Goal: Transaction & Acquisition: Purchase product/service

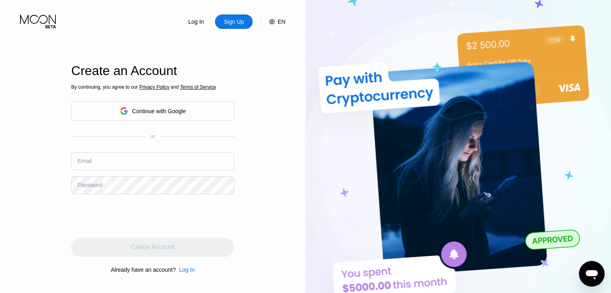
click at [149, 109] on div "Continue with Google" at bounding box center [159, 111] width 54 height 6
click at [172, 109] on div "Continue with Google" at bounding box center [159, 111] width 54 height 6
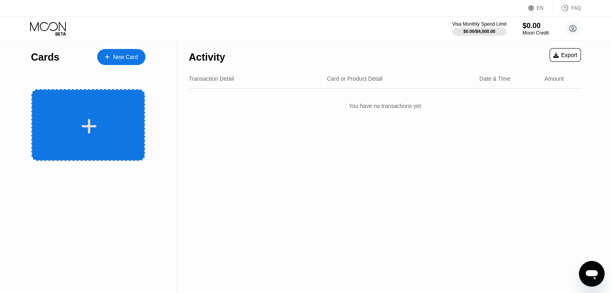
click at [85, 131] on icon at bounding box center [89, 126] width 16 height 18
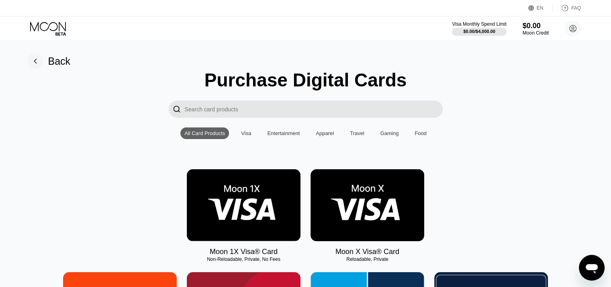
click at [346, 204] on img at bounding box center [367, 205] width 114 height 72
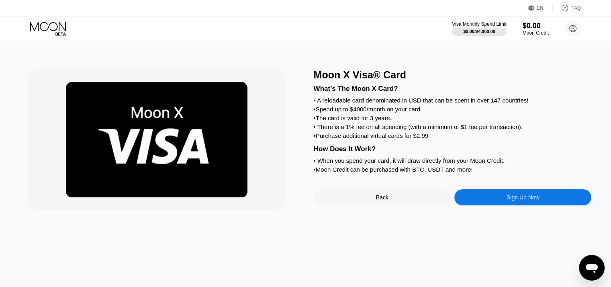
click at [505, 205] on div "Sign Up Now" at bounding box center [522, 197] width 137 height 16
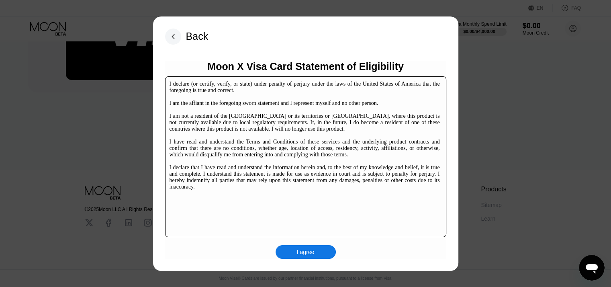
scroll to position [122, 0]
click at [304, 254] on div "I agree" at bounding box center [306, 251] width 18 height 7
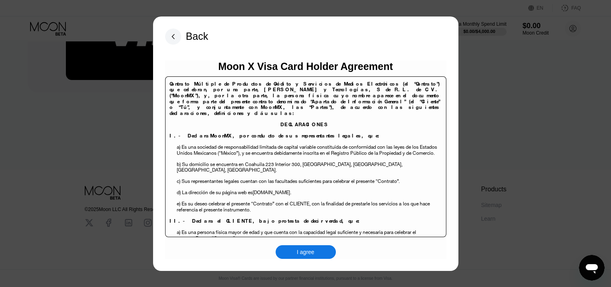
click at [318, 247] on div "I agree" at bounding box center [305, 252] width 60 height 14
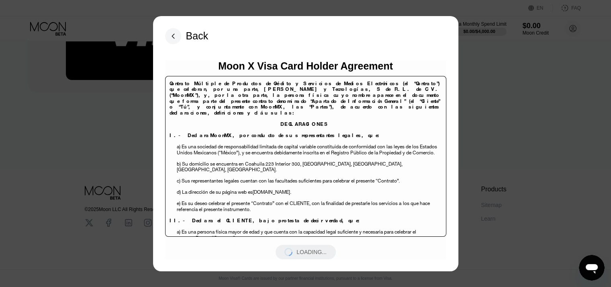
click at [335, 189] on p "d ) La dirección de su página web es moonmx.com." at bounding box center [308, 194] width 263 height 11
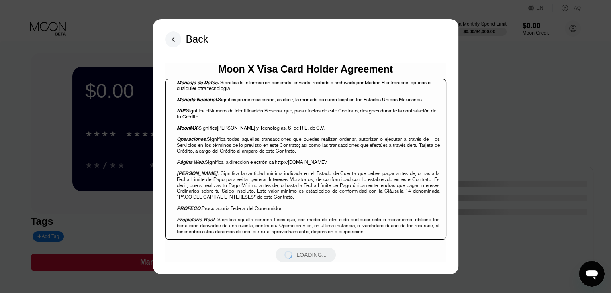
scroll to position [1229, 0]
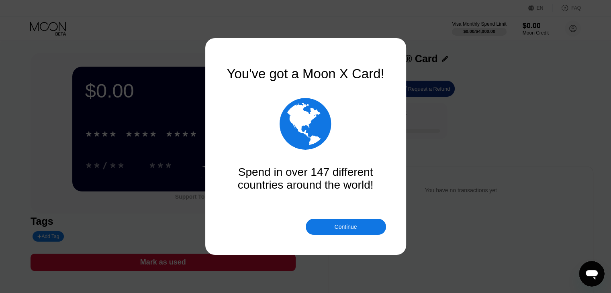
click at [300, 165] on div "You've got a Moon X Card!  Spend in over 147 different countries around the wo…" at bounding box center [305, 128] width 161 height 125
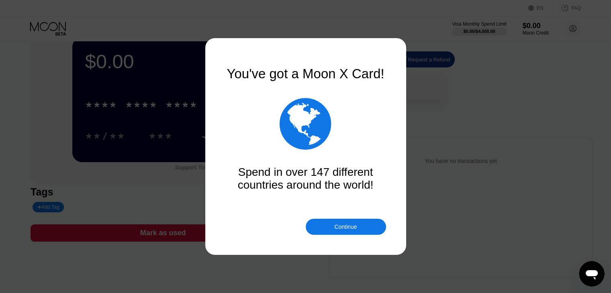
scroll to position [160, 0]
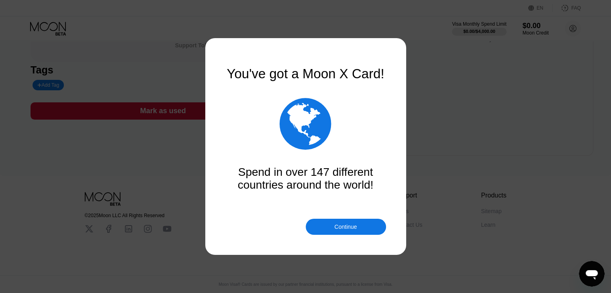
click at [339, 228] on div "Continue" at bounding box center [345, 227] width 22 height 6
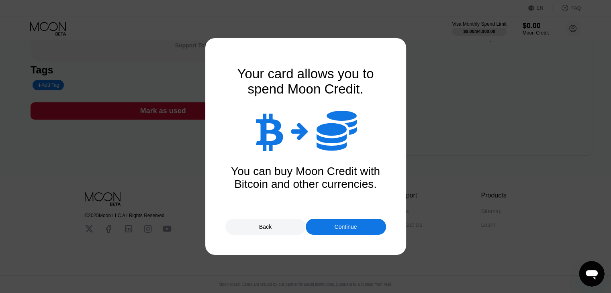
click at [352, 228] on div "Continue" at bounding box center [345, 227] width 22 height 6
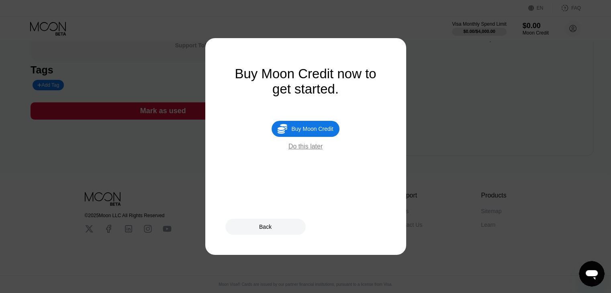
click at [308, 150] on div "Do this later" at bounding box center [305, 146] width 34 height 7
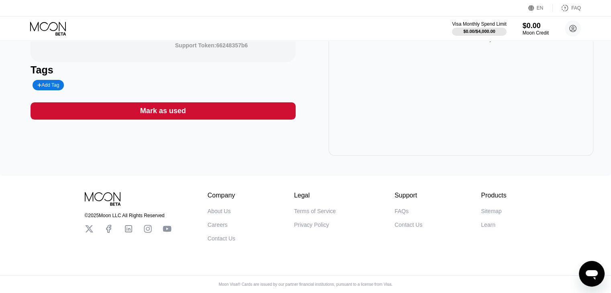
scroll to position [0, 0]
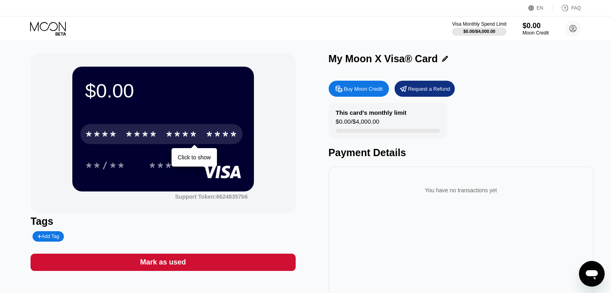
click at [106, 133] on div "* * * *" at bounding box center [101, 135] width 32 height 13
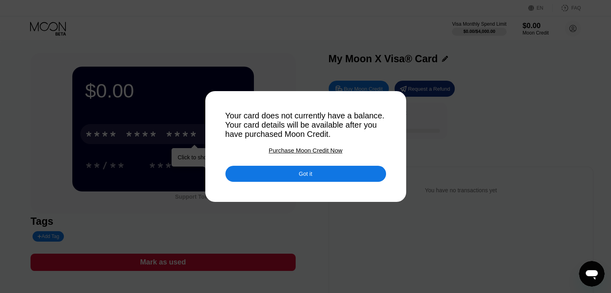
click at [291, 177] on div "Got it" at bounding box center [305, 174] width 161 height 16
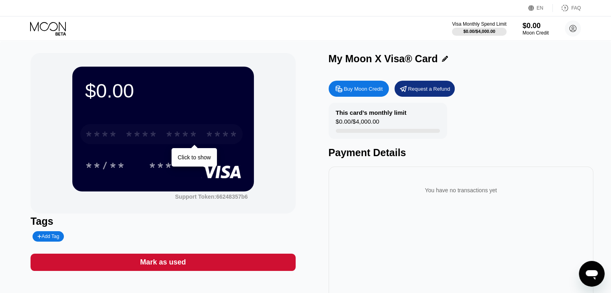
click at [167, 135] on div "* * * *" at bounding box center [181, 135] width 32 height 13
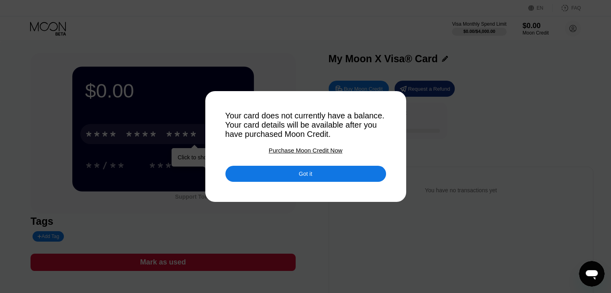
click at [291, 172] on div "Got it" at bounding box center [305, 174] width 161 height 16
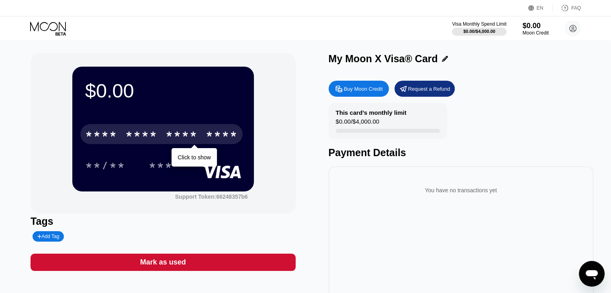
click at [350, 116] on div "This card’s monthly limit" at bounding box center [371, 112] width 71 height 7
click at [213, 139] on div "****" at bounding box center [222, 135] width 32 height 13
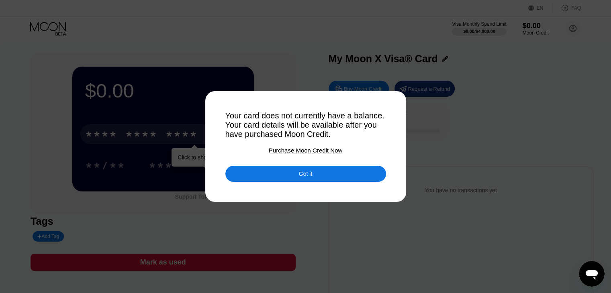
click at [328, 152] on div "Purchase Moon Credit Now" at bounding box center [305, 150] width 73 height 7
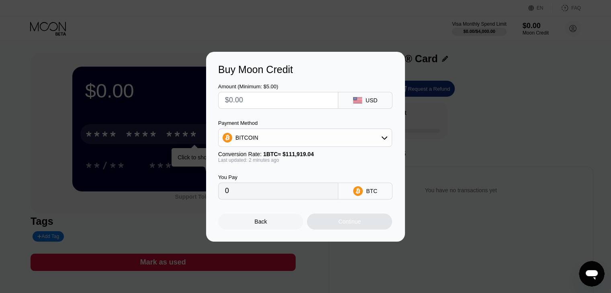
click at [281, 102] on input "text" at bounding box center [278, 100] width 106 height 16
click at [270, 105] on input "text" at bounding box center [278, 100] width 106 height 16
type input "$15"
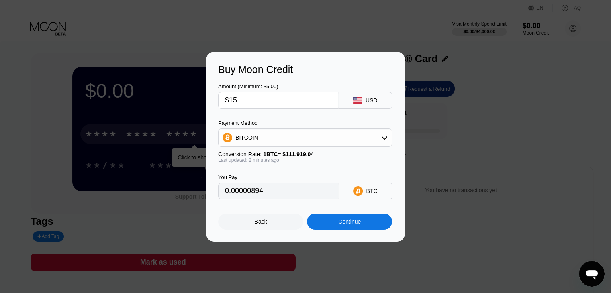
type input "0.00000894"
type input "$150"
type input "0.00013403"
type input "$1500"
type input "0.01340255"
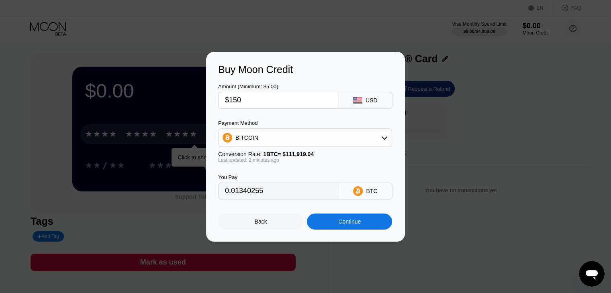
type input "$15"
type input "0.00013403"
type input "$15"
click at [335, 223] on div "Continue" at bounding box center [349, 222] width 85 height 16
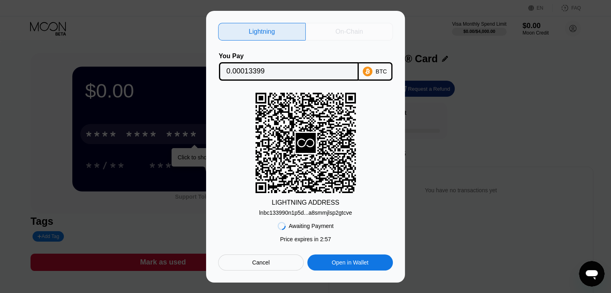
click at [343, 31] on div "On-Chain" at bounding box center [348, 32] width 27 height 8
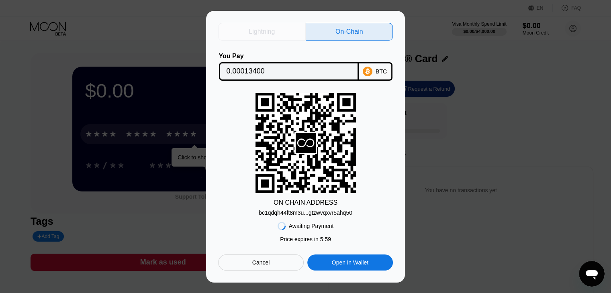
click at [261, 28] on div "Lightning" at bounding box center [262, 32] width 26 height 8
type input "0.00013399"
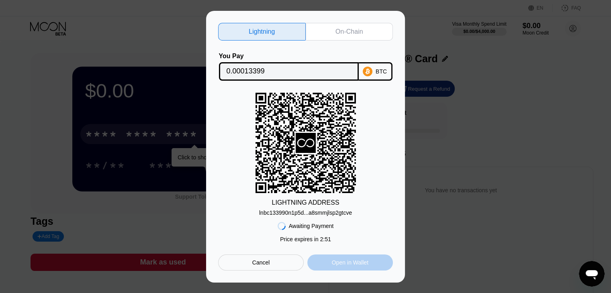
drag, startPoint x: 347, startPoint y: 261, endPoint x: 294, endPoint y: 254, distance: 53.5
click at [294, 254] on div "Awaiting Payment Price expires in 2 : 51 Price expires in 5 : 56 Cancel Open in…" at bounding box center [305, 243] width 175 height 55
drag, startPoint x: 290, startPoint y: 263, endPoint x: 291, endPoint y: 257, distance: 6.1
click at [290, 263] on div "Cancel" at bounding box center [261, 263] width 86 height 16
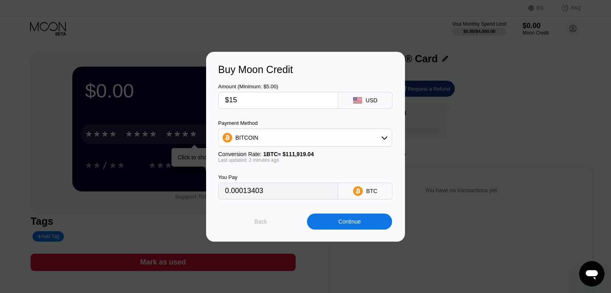
click at [263, 220] on div "Back" at bounding box center [260, 222] width 85 height 16
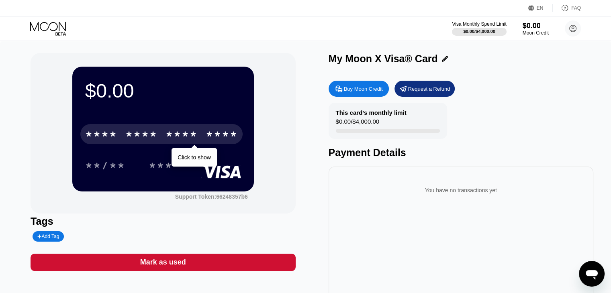
click at [179, 212] on div "$0.00 * * * * * * * * * * * * **** Click to show **/** *** Support Token: 66248…" at bounding box center [163, 133] width 265 height 161
click at [199, 160] on div "**/** ***" at bounding box center [163, 165] width 156 height 20
click at [195, 138] on div "* * * *" at bounding box center [181, 135] width 32 height 13
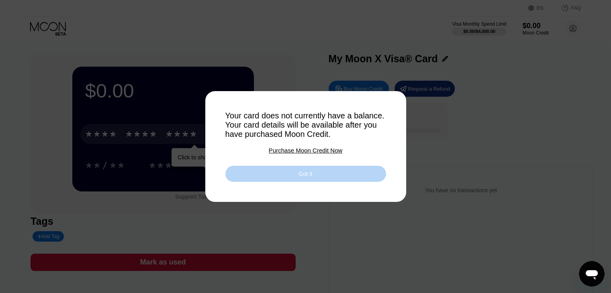
click at [285, 179] on div "Got it" at bounding box center [305, 174] width 161 height 16
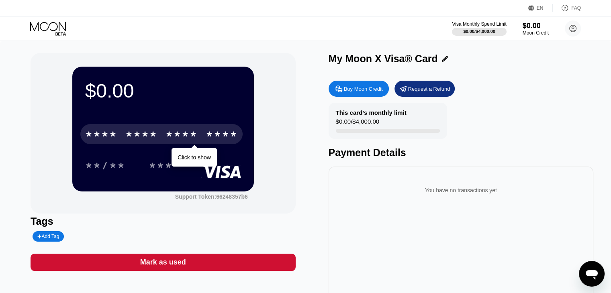
click at [246, 200] on div "Support Token: 66248357b6" at bounding box center [211, 197] width 73 height 6
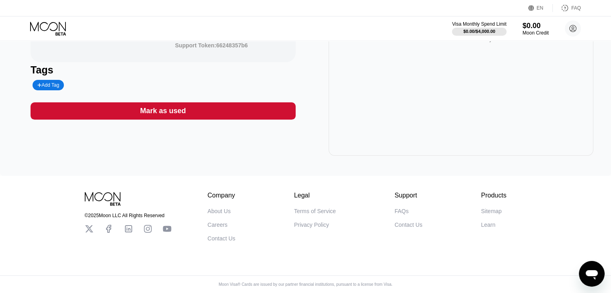
click at [243, 102] on div "Mark as used" at bounding box center [163, 110] width 265 height 17
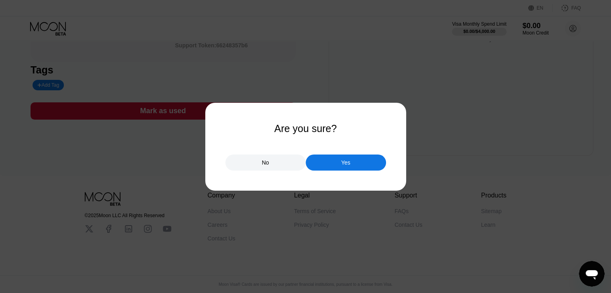
click at [325, 160] on div "Yes" at bounding box center [346, 163] width 80 height 16
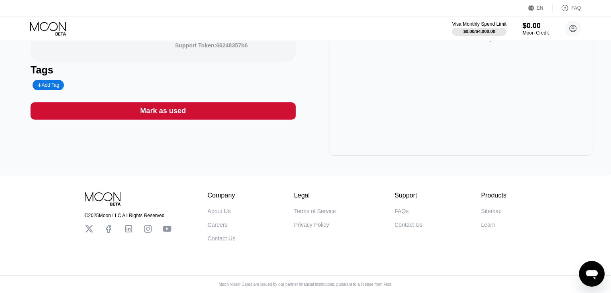
scroll to position [0, 0]
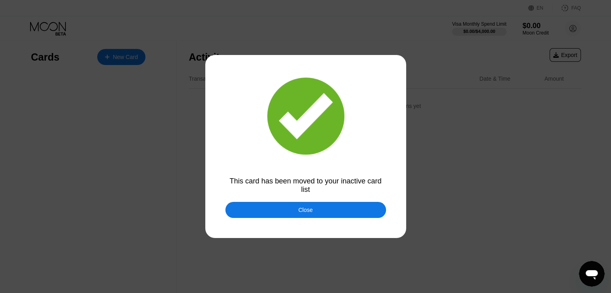
click at [209, 262] on div at bounding box center [308, 146] width 617 height 293
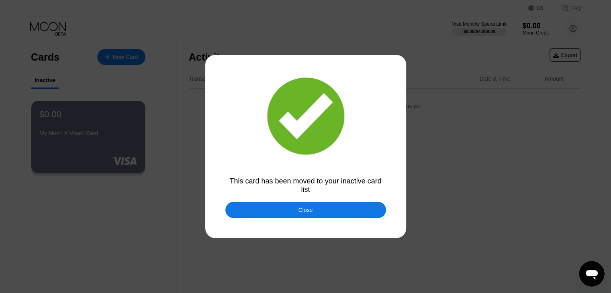
click at [318, 212] on div "Close" at bounding box center [305, 210] width 161 height 16
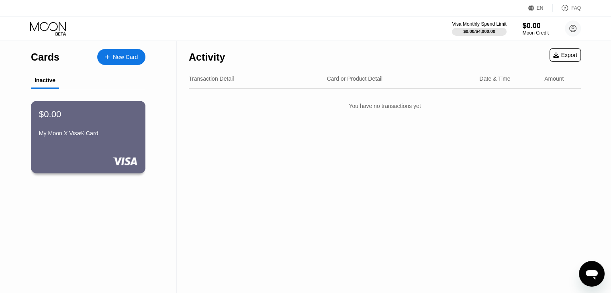
click at [112, 140] on div "My Moon X Visa® Card" at bounding box center [88, 135] width 98 height 10
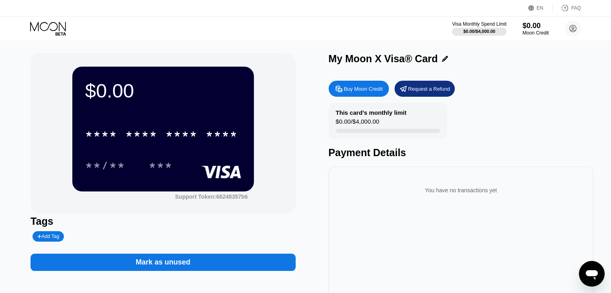
click at [224, 265] on div "Mark as unused" at bounding box center [163, 262] width 265 height 17
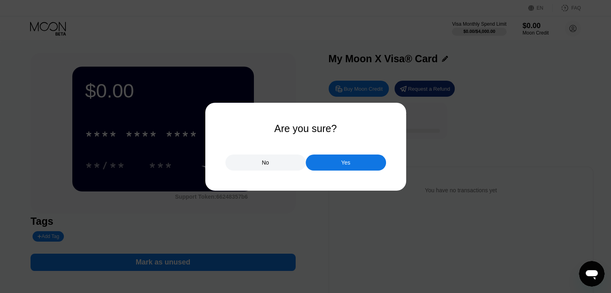
drag, startPoint x: 337, startPoint y: 159, endPoint x: 258, endPoint y: 184, distance: 82.7
click at [338, 159] on div "Yes" at bounding box center [346, 163] width 80 height 16
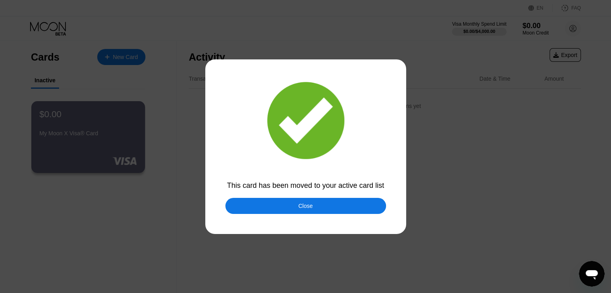
click at [315, 210] on div "Close" at bounding box center [305, 206] width 161 height 16
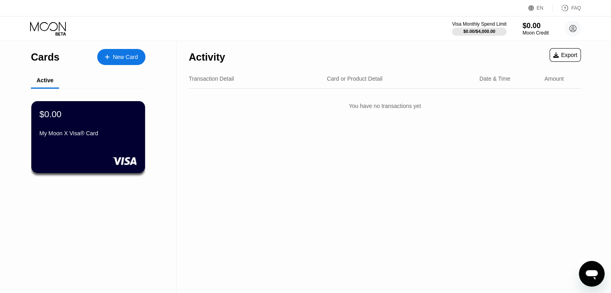
click at [231, 165] on div "Activity Export Transaction Detail Card or Product Detail Date & Time Amount Yo…" at bounding box center [385, 167] width 416 height 252
click at [117, 140] on div "My Moon X Visa® Card" at bounding box center [88, 135] width 98 height 10
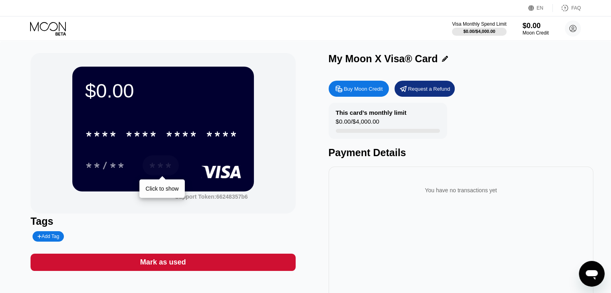
click at [164, 166] on div "***" at bounding box center [161, 166] width 24 height 13
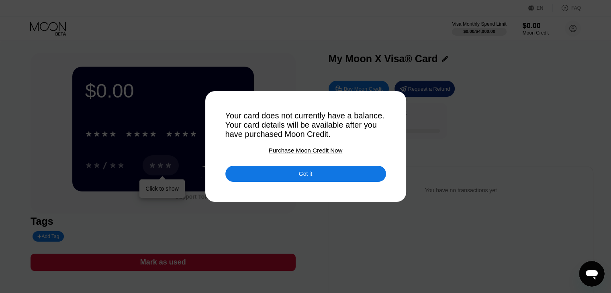
click at [371, 116] on div "Your card does not currently have a balance. Your card details will be availabl…" at bounding box center [305, 125] width 161 height 28
click at [296, 177] on div "Got it" at bounding box center [305, 174] width 161 height 16
